Goal: Information Seeking & Learning: Learn about a topic

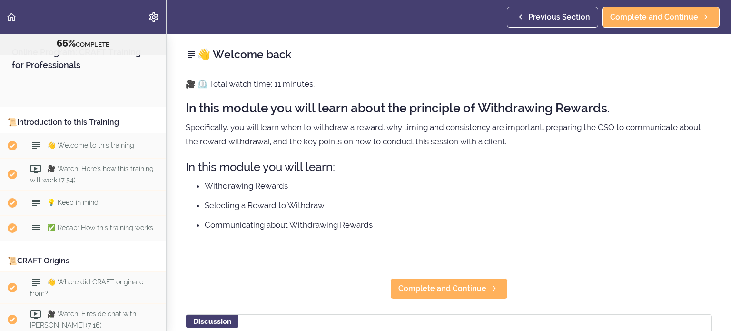
scroll to position [4589, 0]
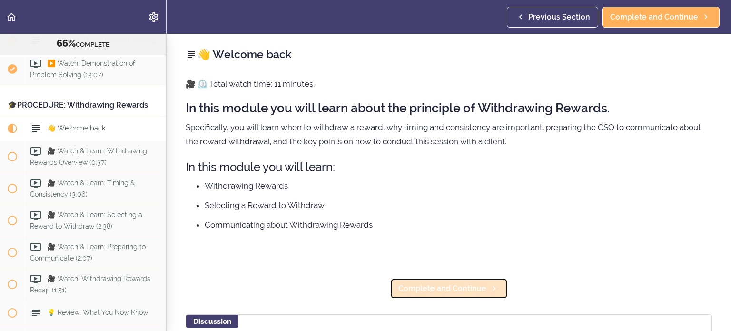
click at [436, 284] on span "Complete and Continue" at bounding box center [443, 288] width 88 height 11
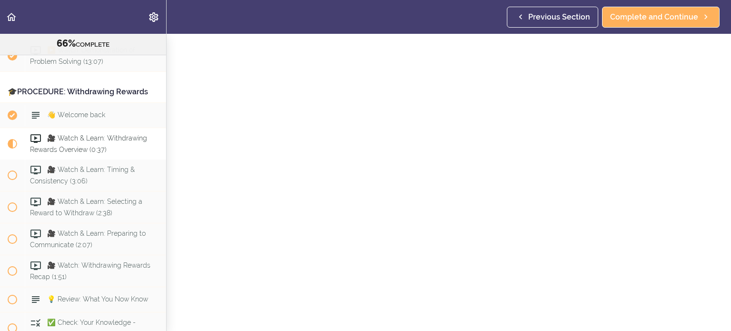
scroll to position [55, 0]
click at [523, 324] on section "Online Program: CRAFT Training for Professionals 66% COMPLETE 📜Introduction to …" at bounding box center [365, 182] width 731 height 297
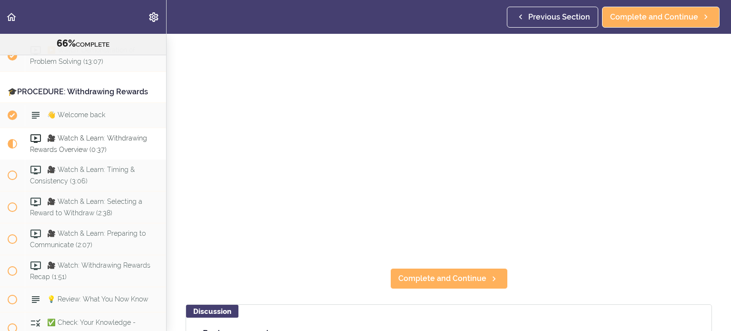
scroll to position [121, 0]
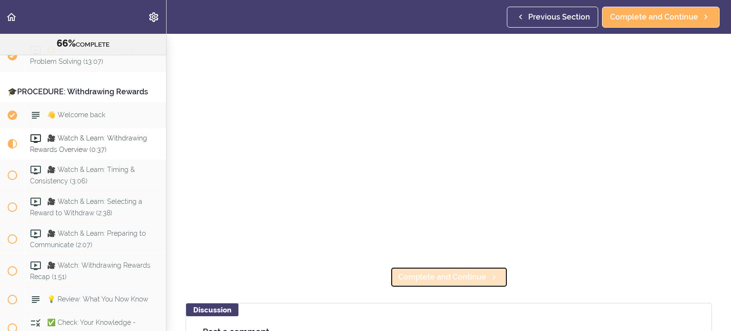
click at [465, 280] on span "Complete and Continue" at bounding box center [443, 276] width 88 height 11
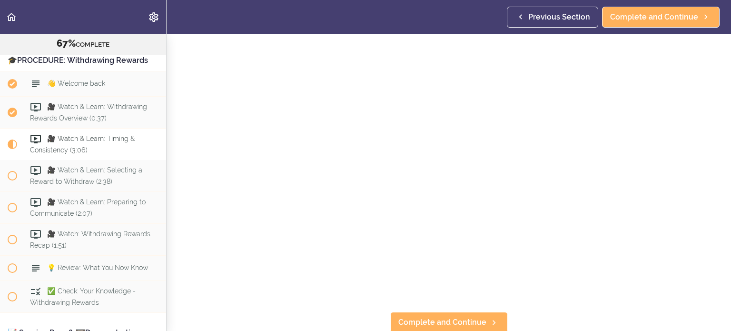
scroll to position [78, 0]
click at [435, 319] on span "Complete and Continue" at bounding box center [443, 320] width 88 height 11
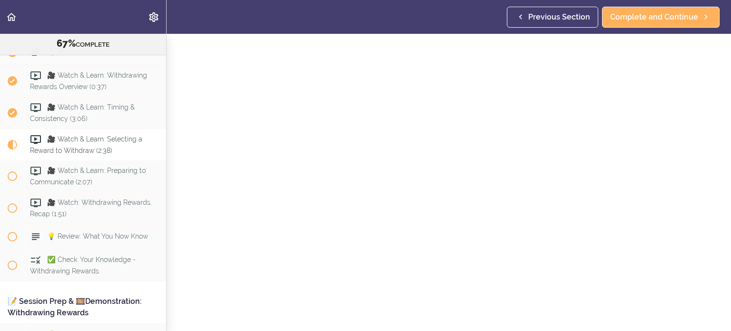
scroll to position [45, 0]
click at [716, 190] on div "🎥 Watch & Learn: Selecting a Reward to Withdraw Complete and Continue" at bounding box center [449, 137] width 565 height 297
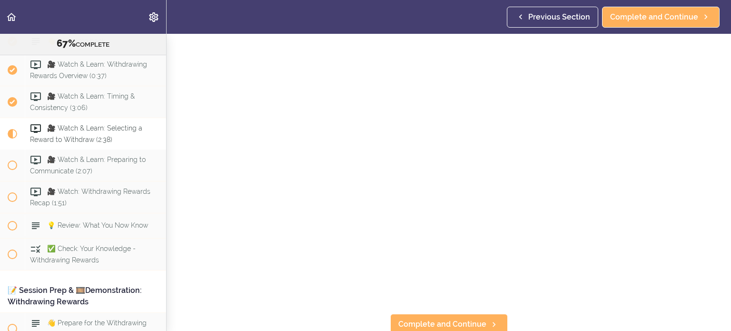
scroll to position [78, 0]
click at [475, 324] on span "Complete and Continue" at bounding box center [443, 320] width 88 height 11
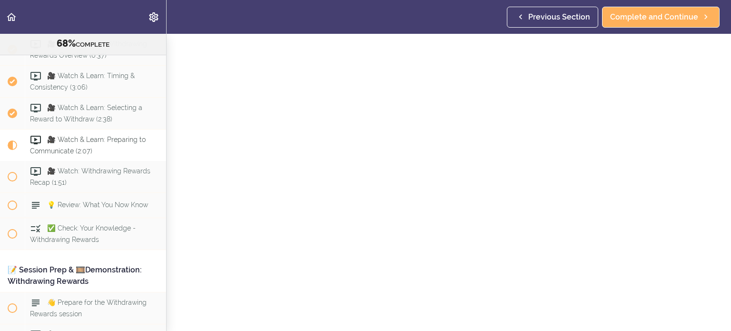
scroll to position [78, 0]
click at [486, 319] on link "Complete and Continue" at bounding box center [449, 320] width 118 height 21
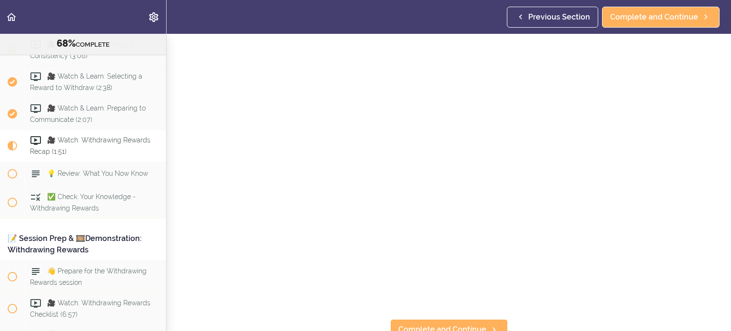
scroll to position [78, 0]
click at [461, 321] on span "Complete and Continue" at bounding box center [443, 320] width 88 height 11
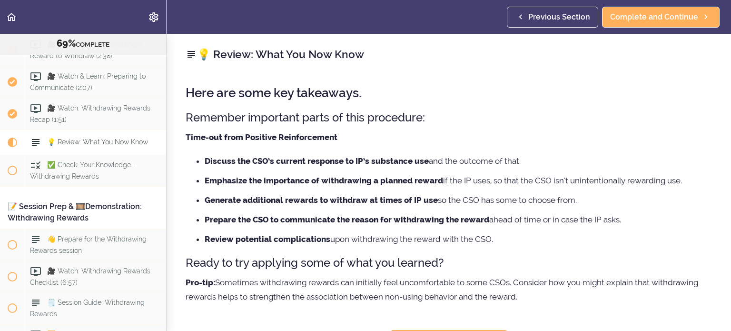
scroll to position [19, 0]
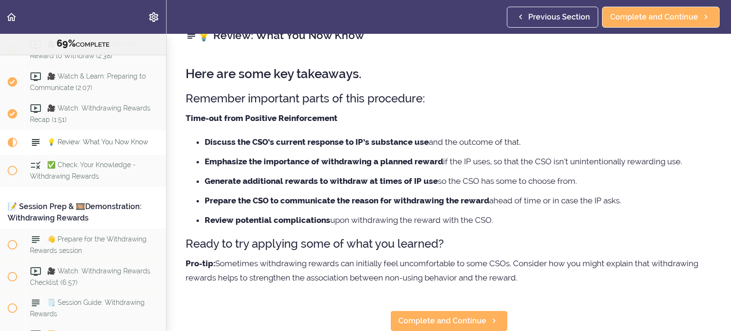
drag, startPoint x: 262, startPoint y: 263, endPoint x: 540, endPoint y: 279, distance: 278.1
click at [540, 279] on p "Pro-tip: Sometimes withdrawing rewards can initially feel uncomfortable to some…" at bounding box center [449, 270] width 527 height 29
click at [539, 279] on p "Pro-tip: Sometimes withdrawing rewards can initially feel uncomfortable to some…" at bounding box center [449, 270] width 527 height 29
click at [447, 321] on span "Complete and Continue" at bounding box center [443, 320] width 88 height 11
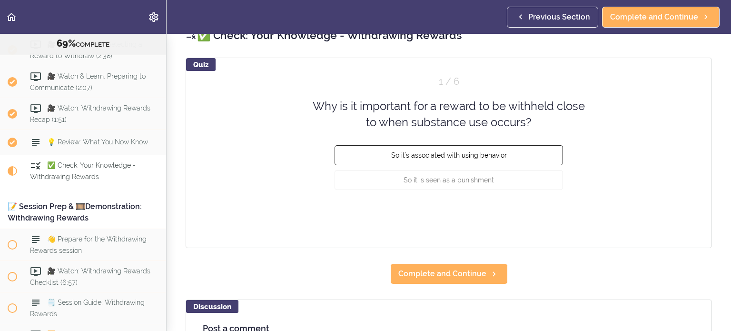
scroll to position [4784, 0]
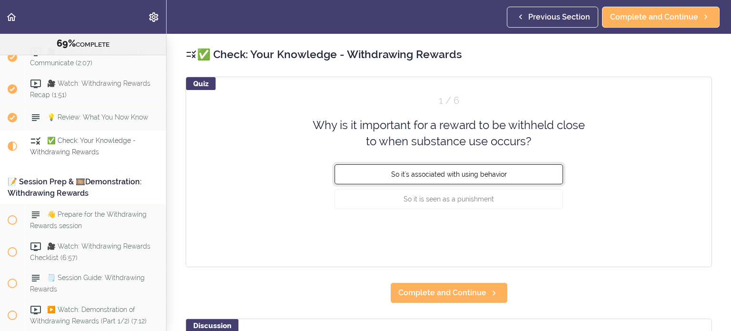
click at [498, 174] on span "So it's associated with using behavior" at bounding box center [449, 174] width 116 height 8
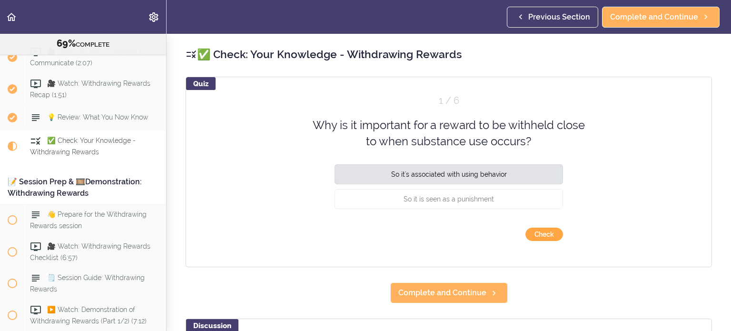
click at [541, 234] on button "Check" at bounding box center [545, 234] width 38 height 13
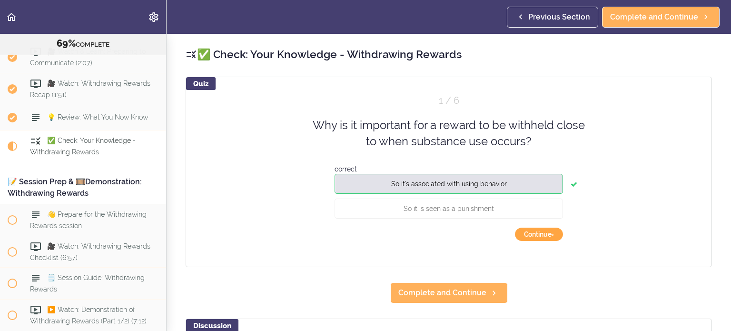
click at [541, 234] on button "Continue ›" at bounding box center [539, 234] width 48 height 13
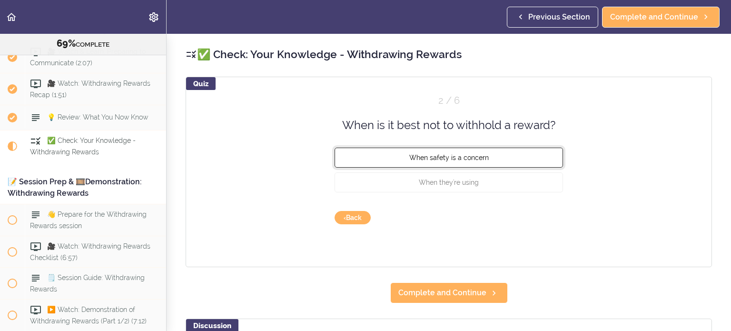
click at [503, 157] on button "When safety is a concern" at bounding box center [449, 158] width 229 height 20
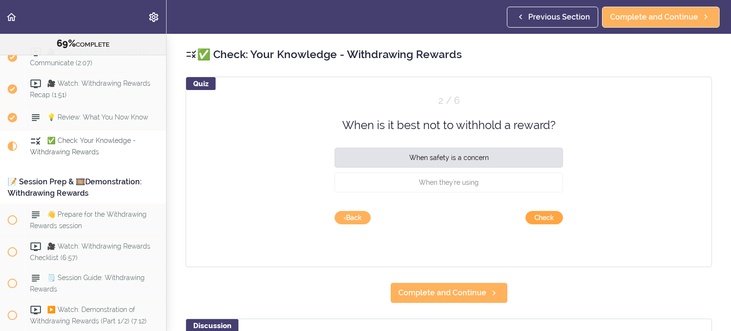
click at [543, 220] on button "Check" at bounding box center [545, 217] width 38 height 13
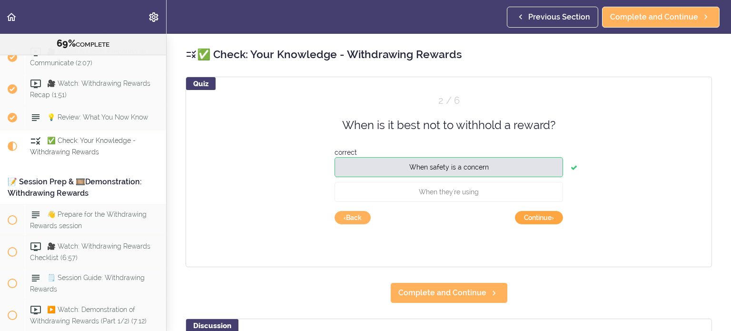
click at [543, 220] on button "Continue ›" at bounding box center [539, 217] width 48 height 13
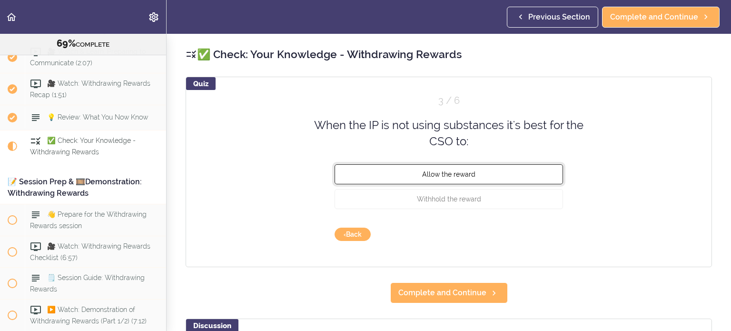
click at [484, 178] on button "Allow the reward" at bounding box center [449, 174] width 229 height 20
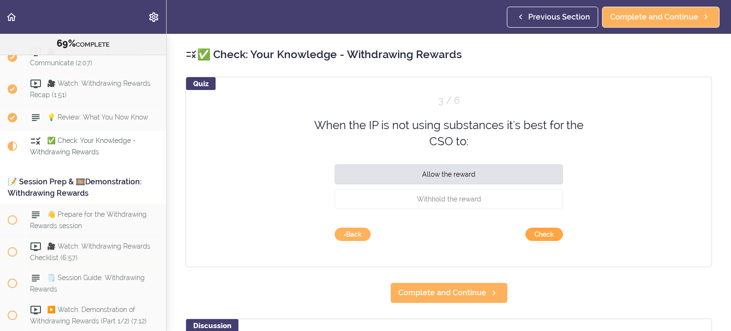
click at [544, 237] on button "Check" at bounding box center [545, 234] width 38 height 13
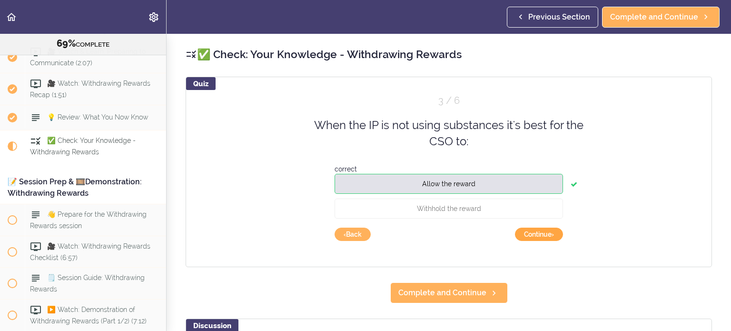
click at [544, 237] on button "Continue ›" at bounding box center [539, 234] width 48 height 13
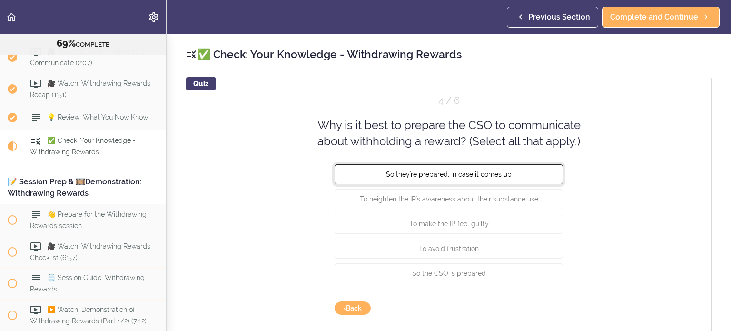
click at [457, 176] on span "So they're prepared, in case it comes up" at bounding box center [449, 174] width 126 height 8
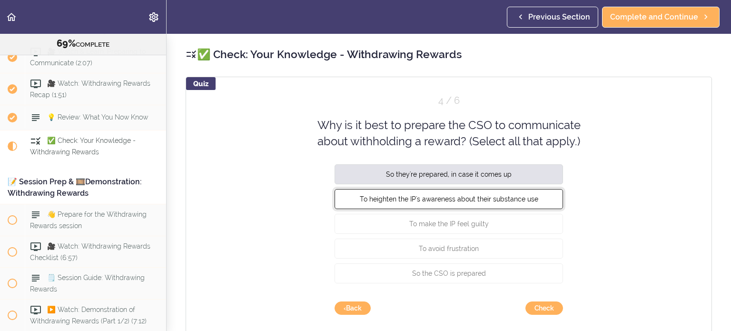
click at [510, 196] on span "To heighten the IP's awareness about their substance use" at bounding box center [449, 199] width 179 height 8
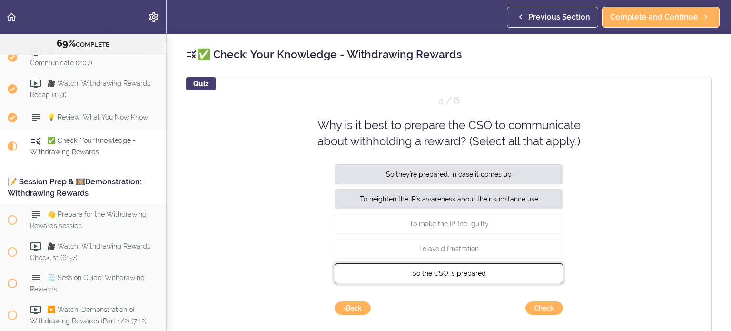
click at [490, 278] on button "So the CSO is prepared" at bounding box center [449, 273] width 229 height 20
click at [542, 315] on div "Quiz 4 / 6 Why is it best to prepare the CSO to communicate about withholding a…" at bounding box center [449, 208] width 527 height 263
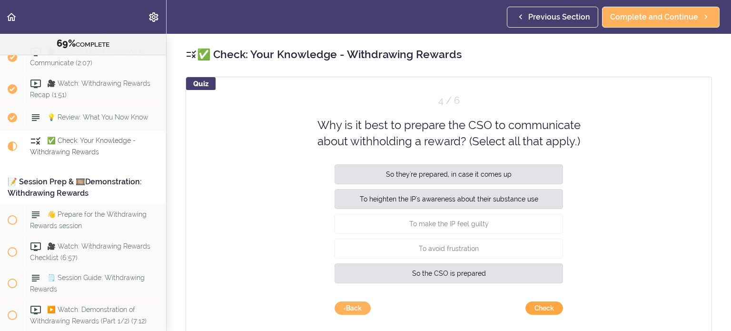
click at [550, 308] on button "Check" at bounding box center [545, 307] width 38 height 13
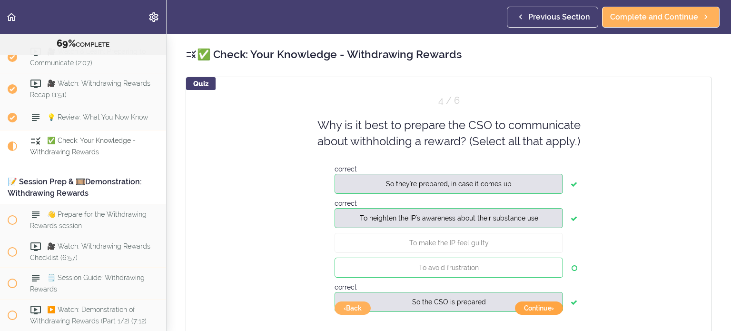
click at [550, 308] on button "Continue ›" at bounding box center [539, 307] width 48 height 13
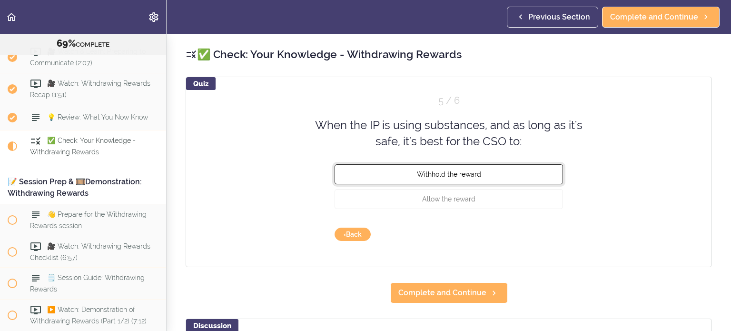
click at [466, 178] on button "Withhold the reward" at bounding box center [449, 174] width 229 height 20
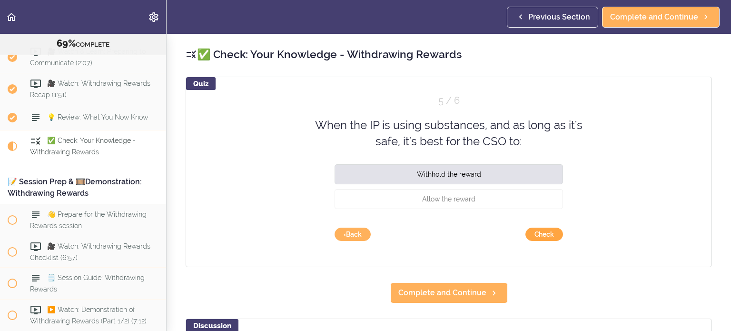
click at [550, 235] on button "Check" at bounding box center [545, 234] width 38 height 13
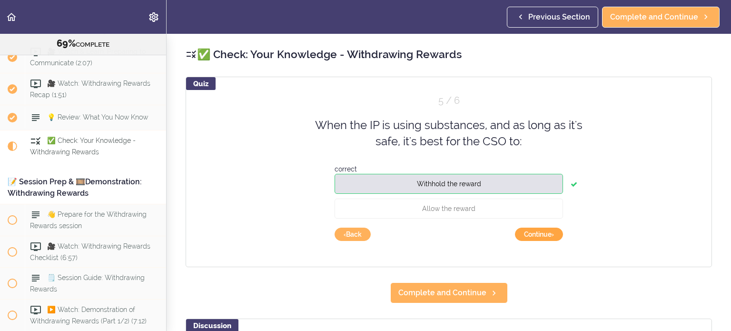
click at [550, 235] on button "Continue ›" at bounding box center [539, 234] width 48 height 13
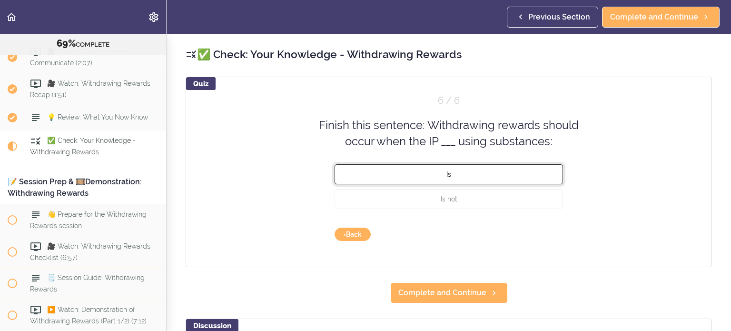
click at [453, 173] on button "Is" at bounding box center [449, 174] width 229 height 20
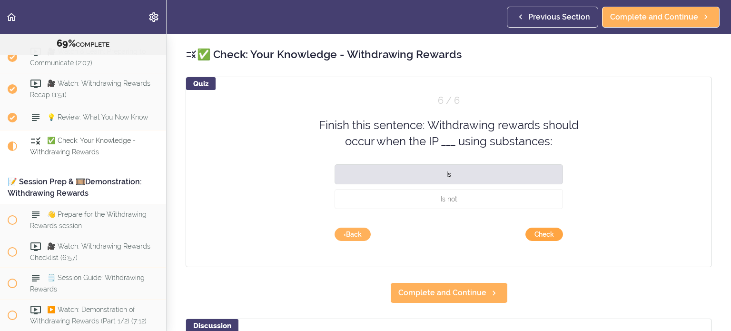
click at [548, 234] on button "Check" at bounding box center [545, 234] width 38 height 13
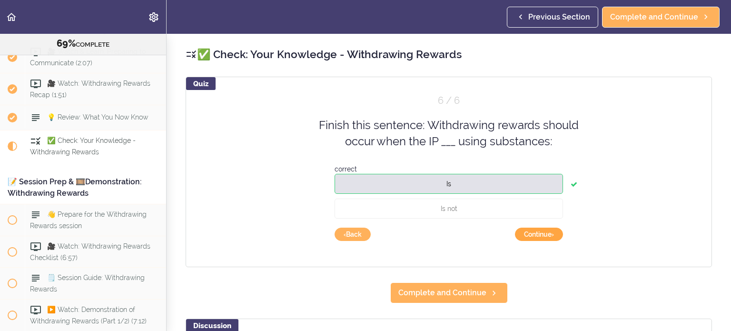
click at [548, 234] on button "Continue ›" at bounding box center [539, 234] width 48 height 13
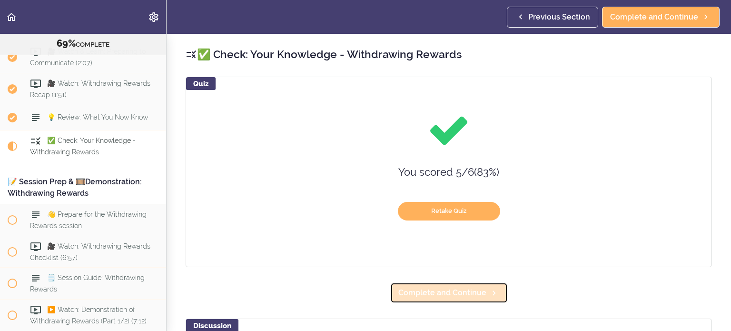
click at [430, 294] on span "Complete and Continue" at bounding box center [443, 292] width 88 height 11
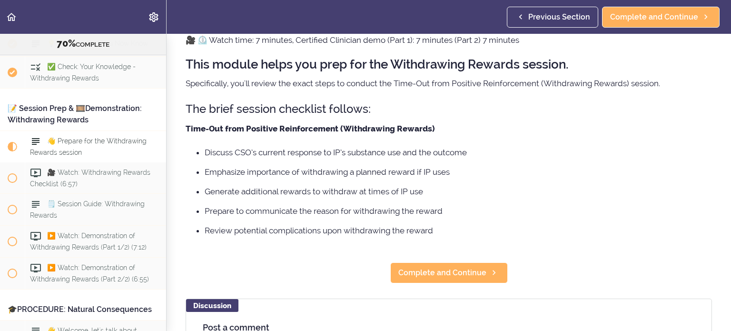
scroll to position [48, 0]
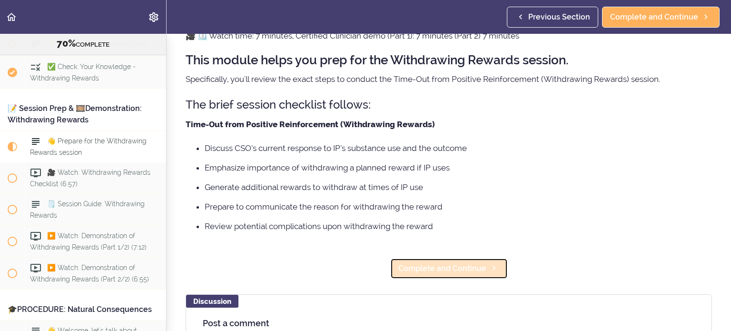
click at [444, 273] on span "Complete and Continue" at bounding box center [443, 268] width 88 height 11
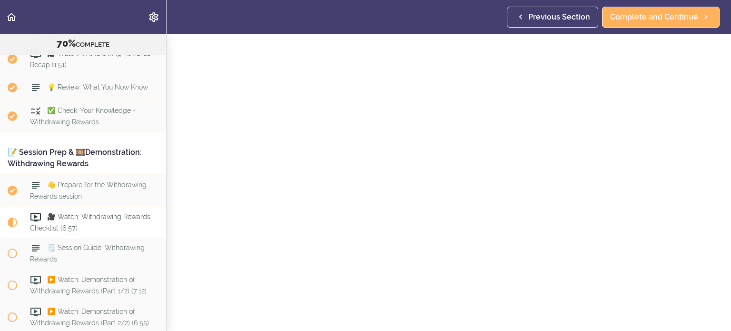
scroll to position [4812, 0]
